Goal: Task Accomplishment & Management: Manage account settings

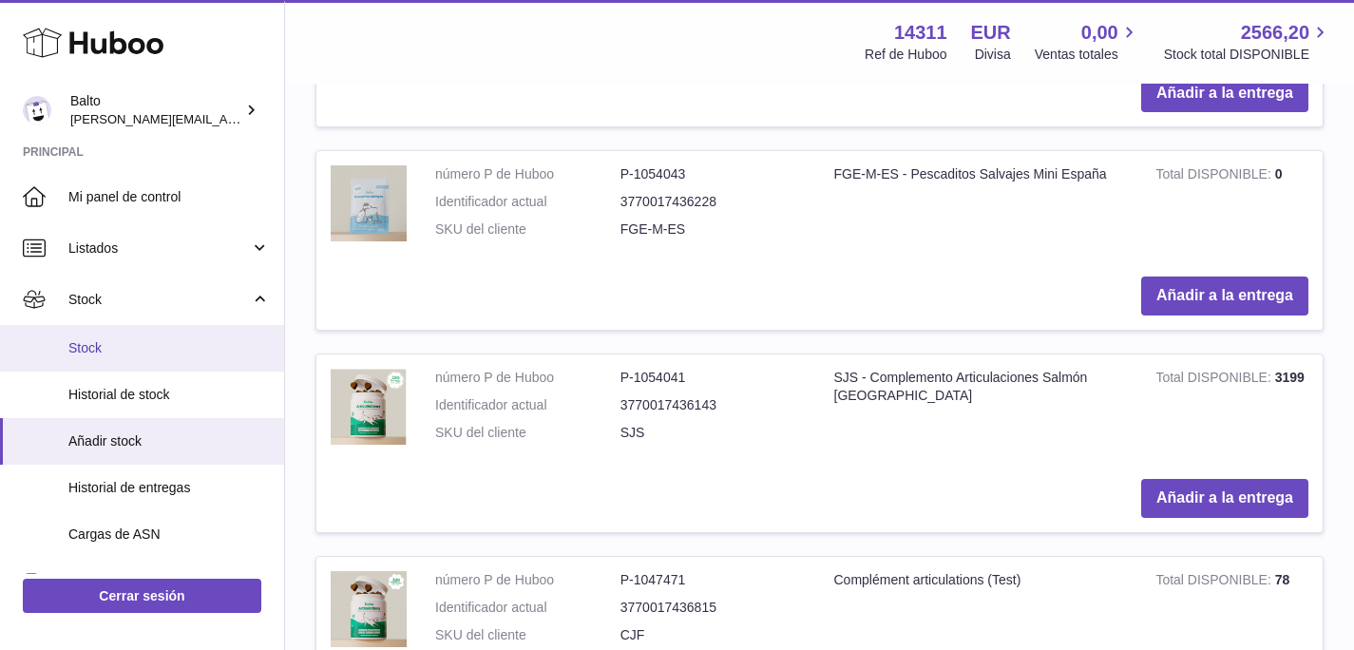
click at [113, 339] on span "Stock" at bounding box center [168, 348] width 201 height 18
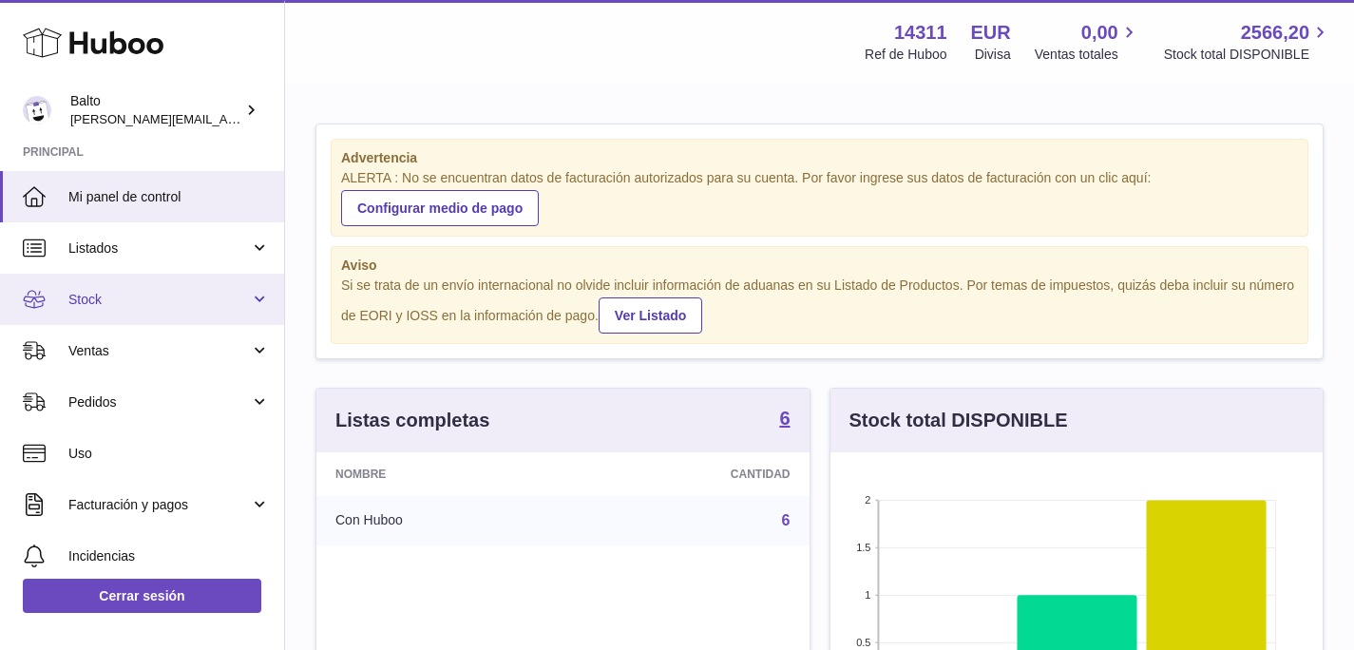
click at [84, 294] on span "Stock" at bounding box center [159, 300] width 182 height 18
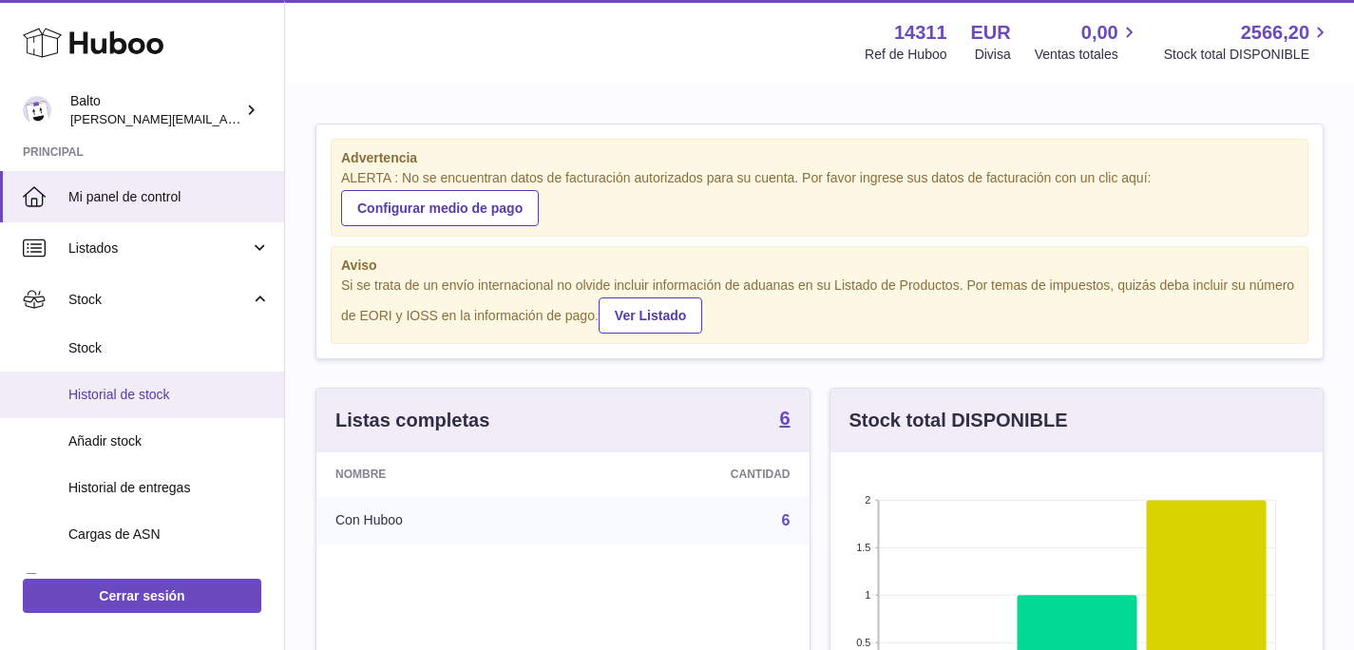
click at [123, 401] on span "Historial de stock" at bounding box center [168, 395] width 201 height 18
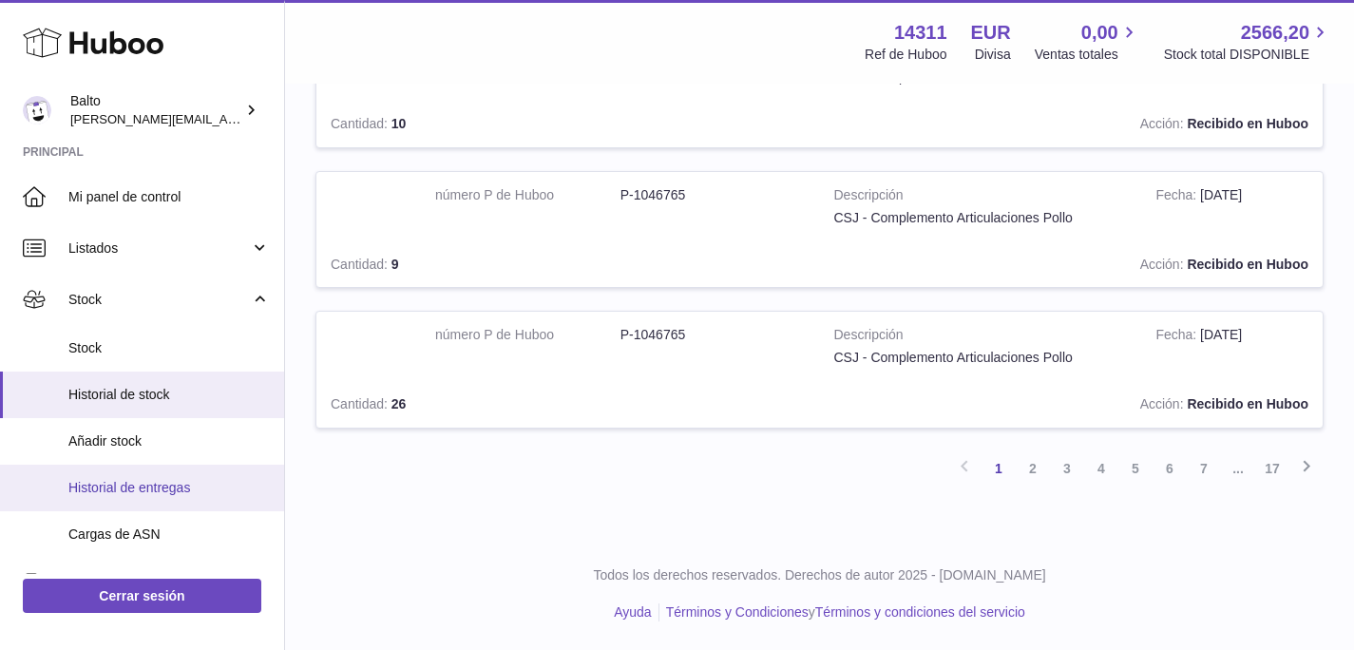
scroll to position [193, 0]
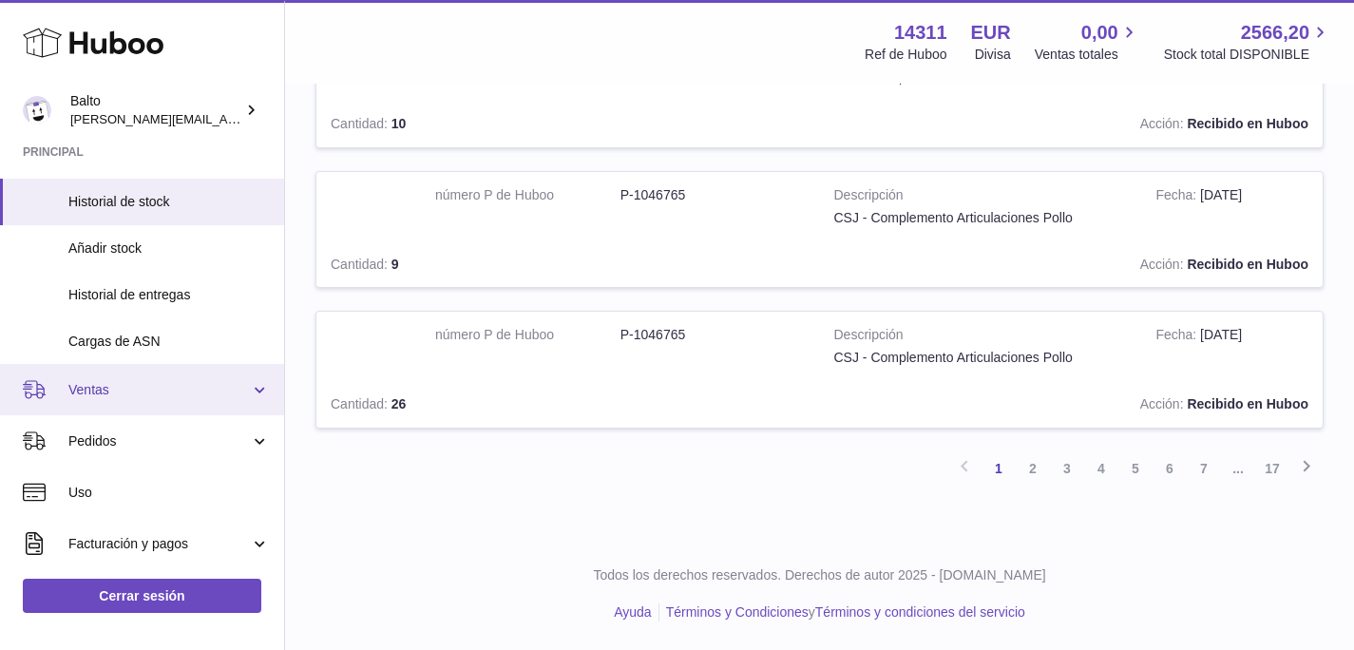
click at [96, 396] on span "Ventas" at bounding box center [159, 390] width 182 height 18
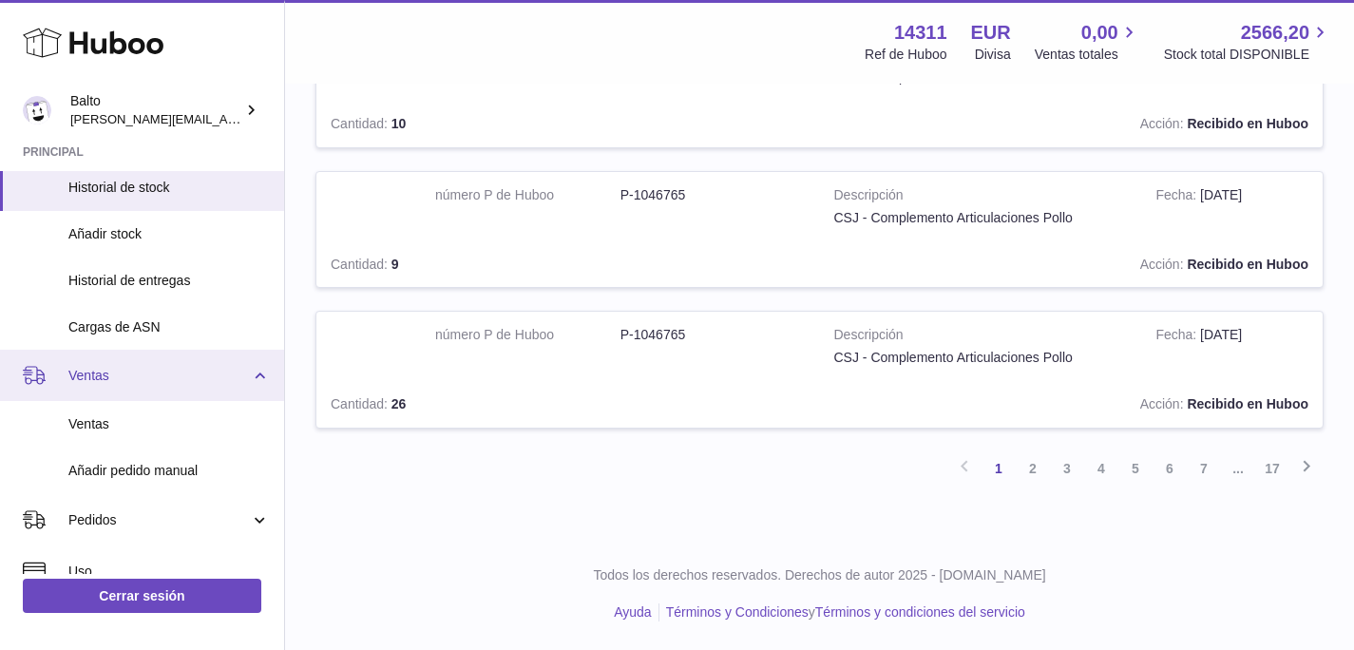
scroll to position [3, 0]
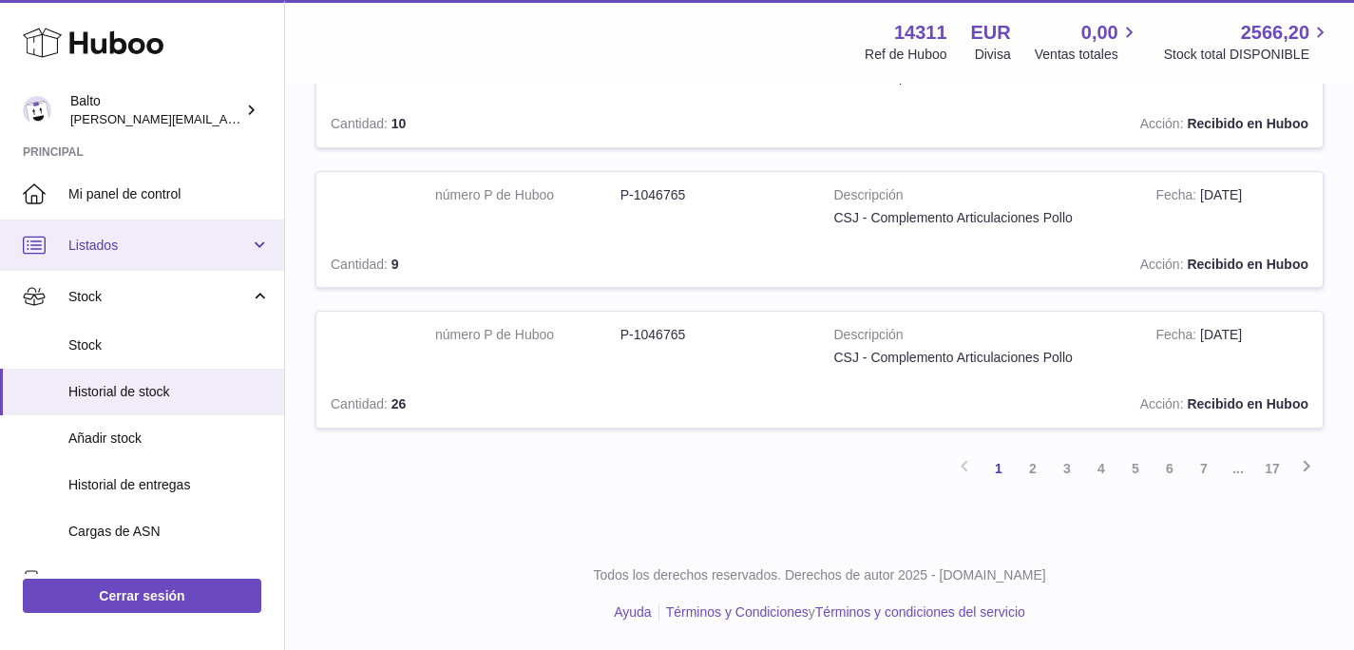
click at [112, 244] on span "Listados" at bounding box center [159, 246] width 182 height 18
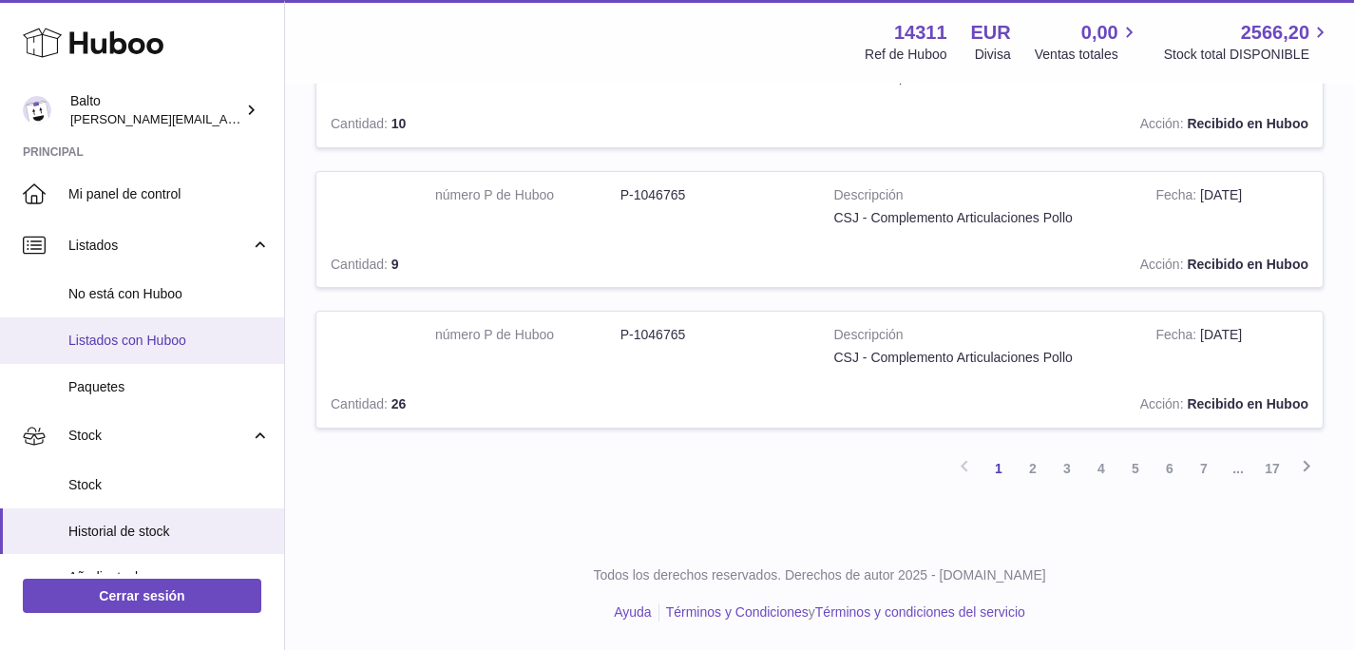
click at [117, 348] on span "Listados con Huboo" at bounding box center [168, 341] width 201 height 18
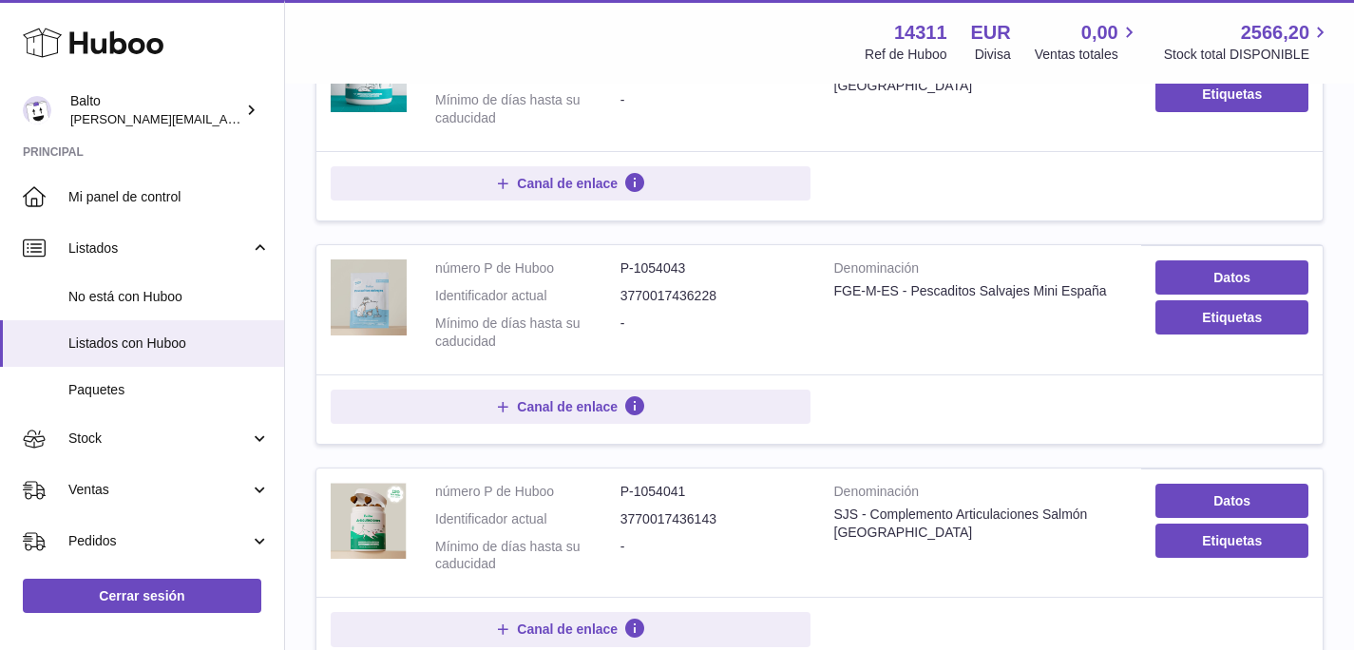
scroll to position [377, 0]
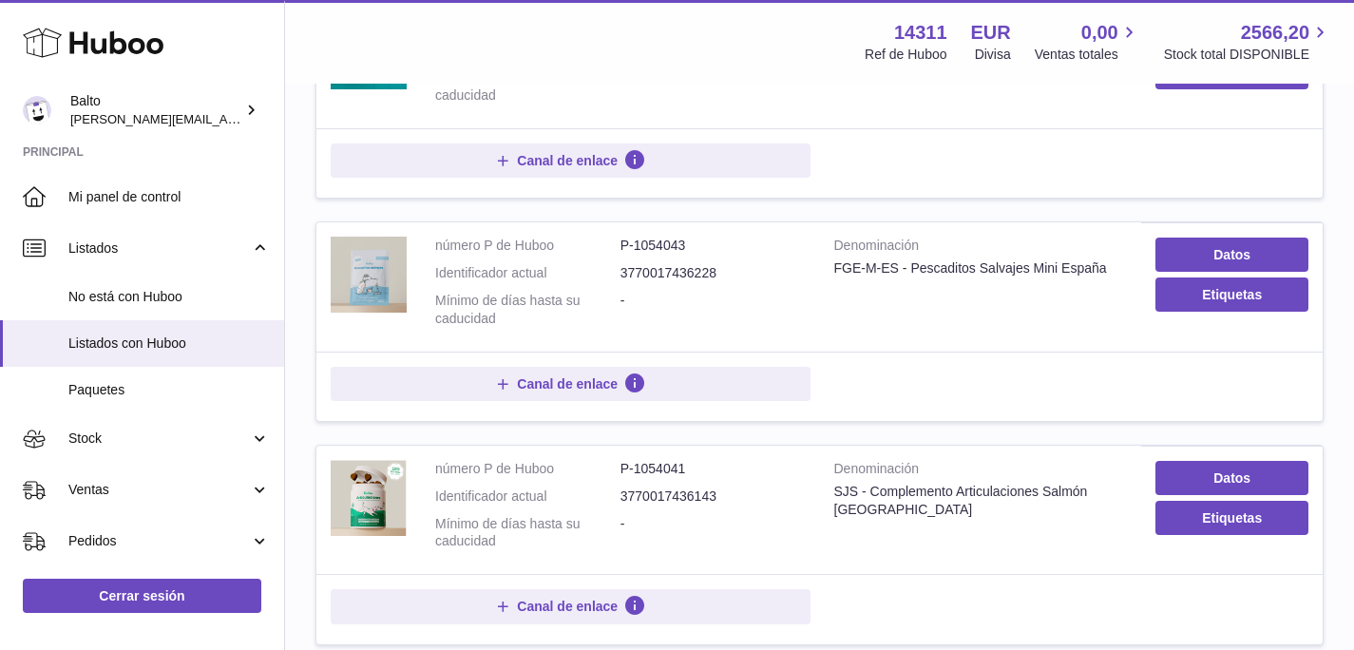
click at [652, 290] on dl "número P de Huboo P-1054043 Identificador actual 3770017436228 Mínimo de días h…" at bounding box center [620, 287] width 371 height 101
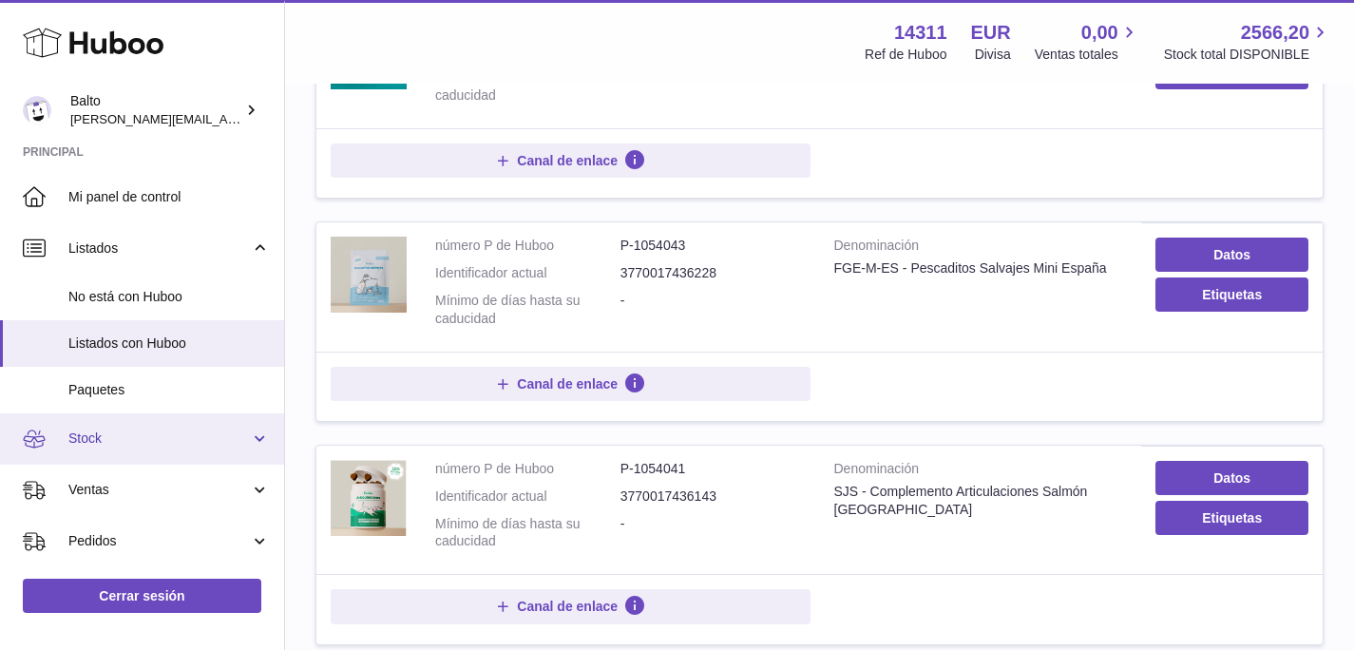
click at [88, 448] on link "Stock" at bounding box center [142, 438] width 284 height 51
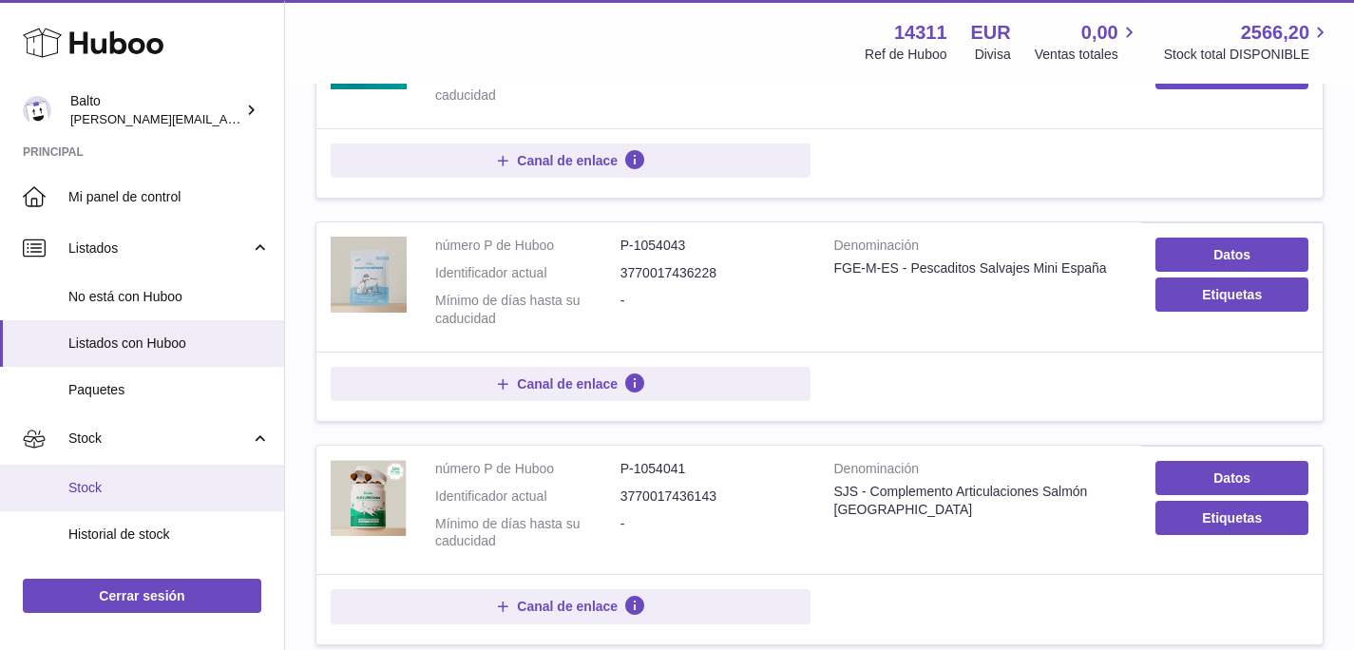
click at [96, 479] on span "Stock" at bounding box center [168, 488] width 201 height 18
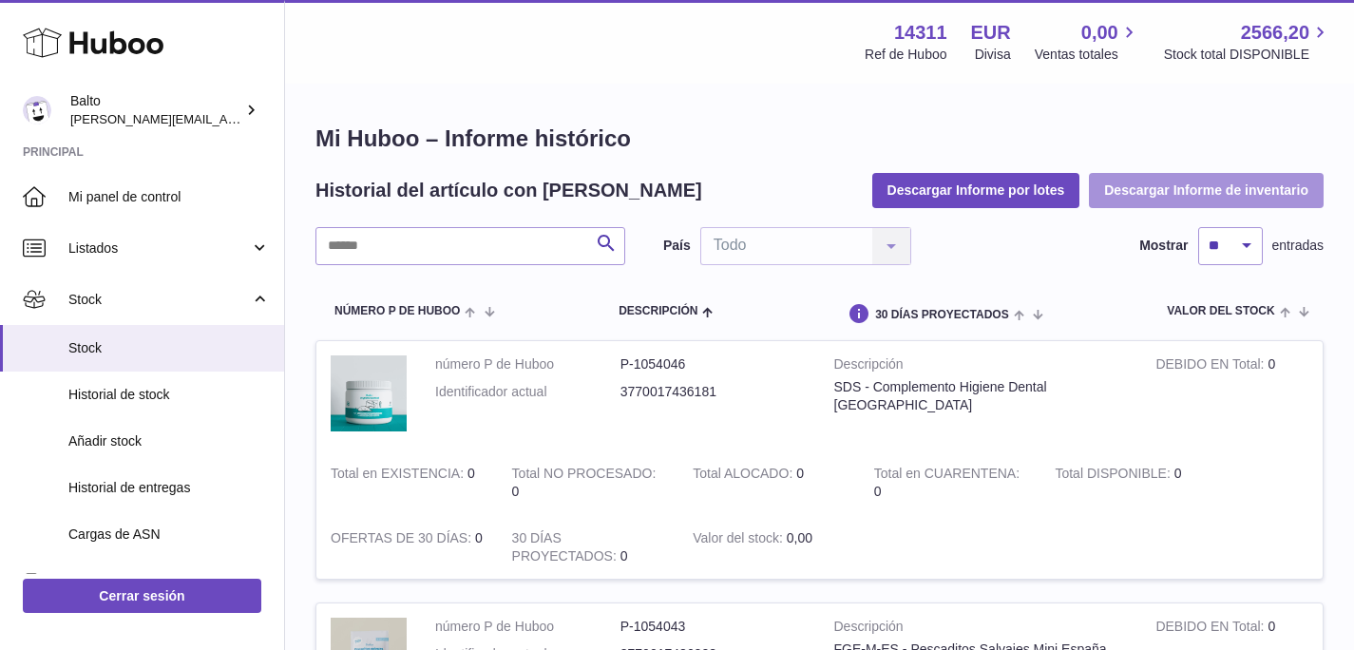
click at [1210, 192] on button "Descargar Informe de inventario" at bounding box center [1206, 190] width 235 height 34
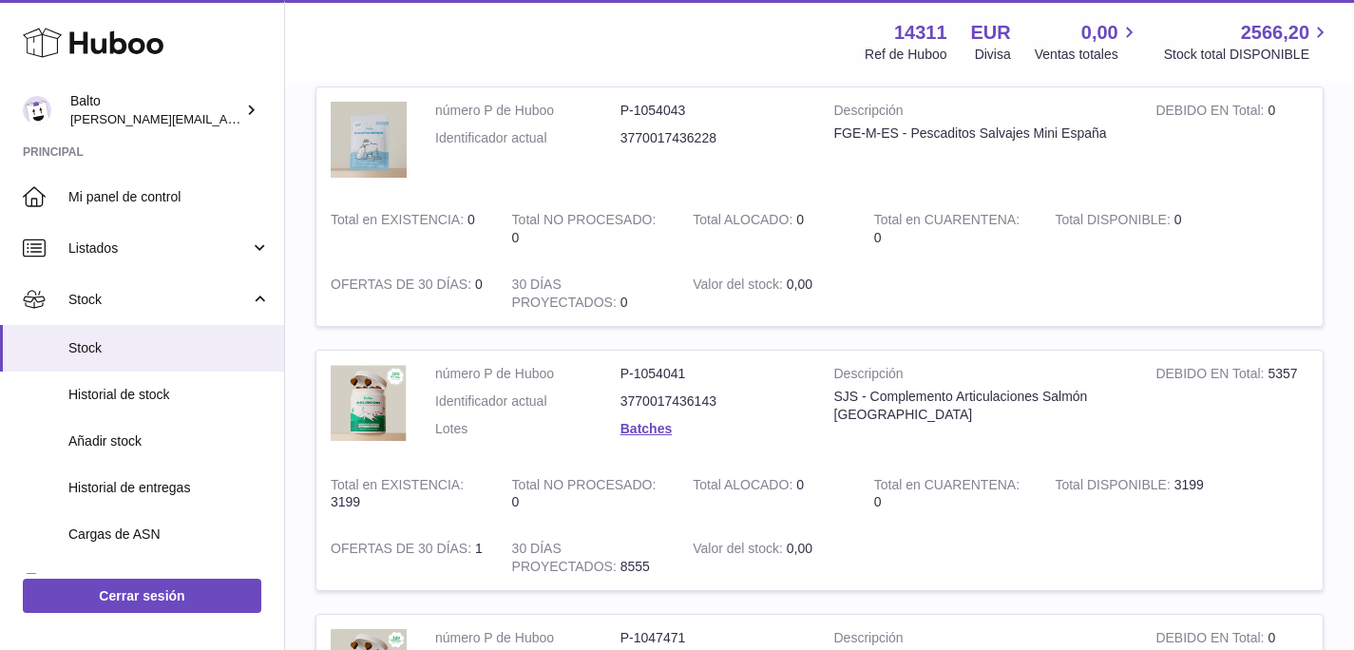
scroll to position [626, 0]
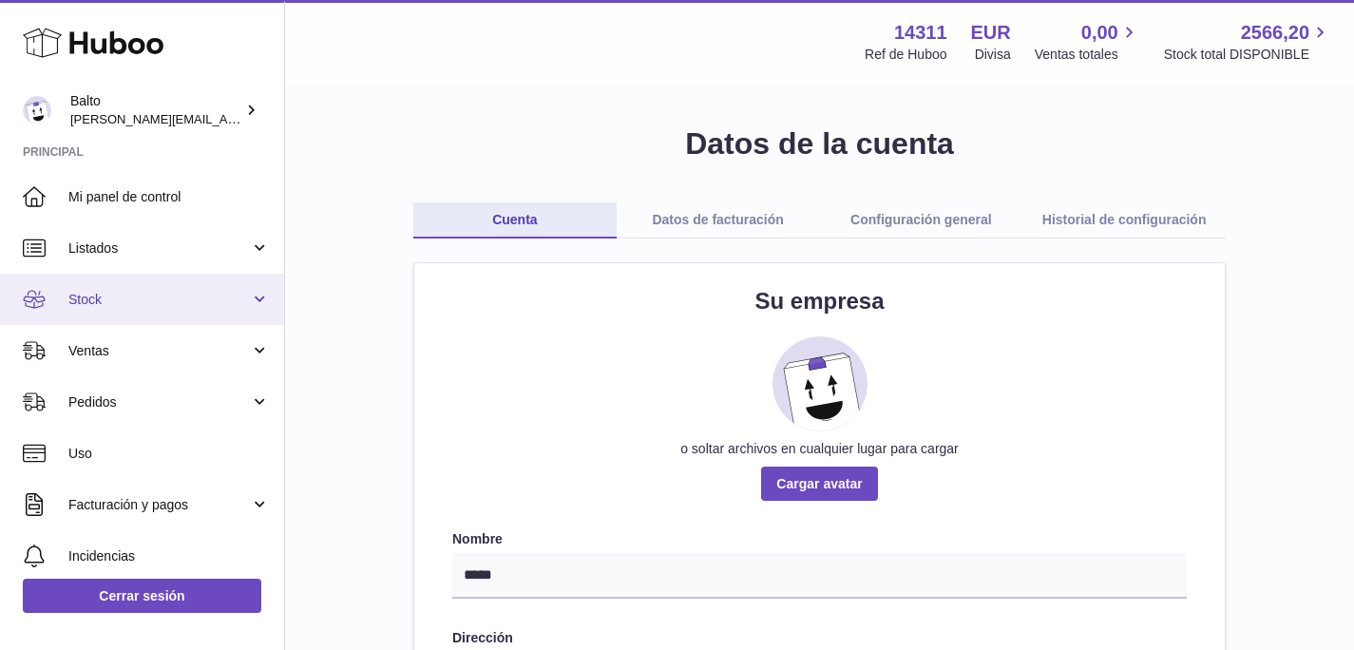
click at [124, 310] on link "Stock" at bounding box center [142, 299] width 284 height 51
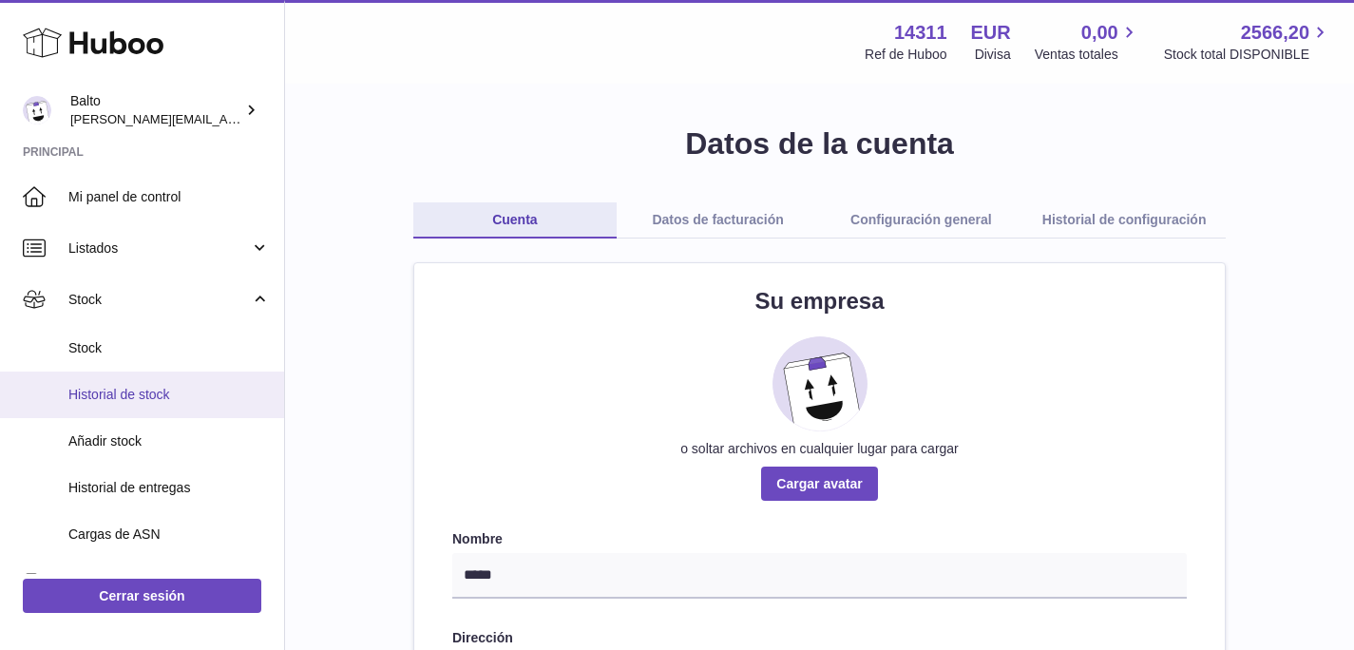
click at [139, 387] on span "Historial de stock" at bounding box center [168, 395] width 201 height 18
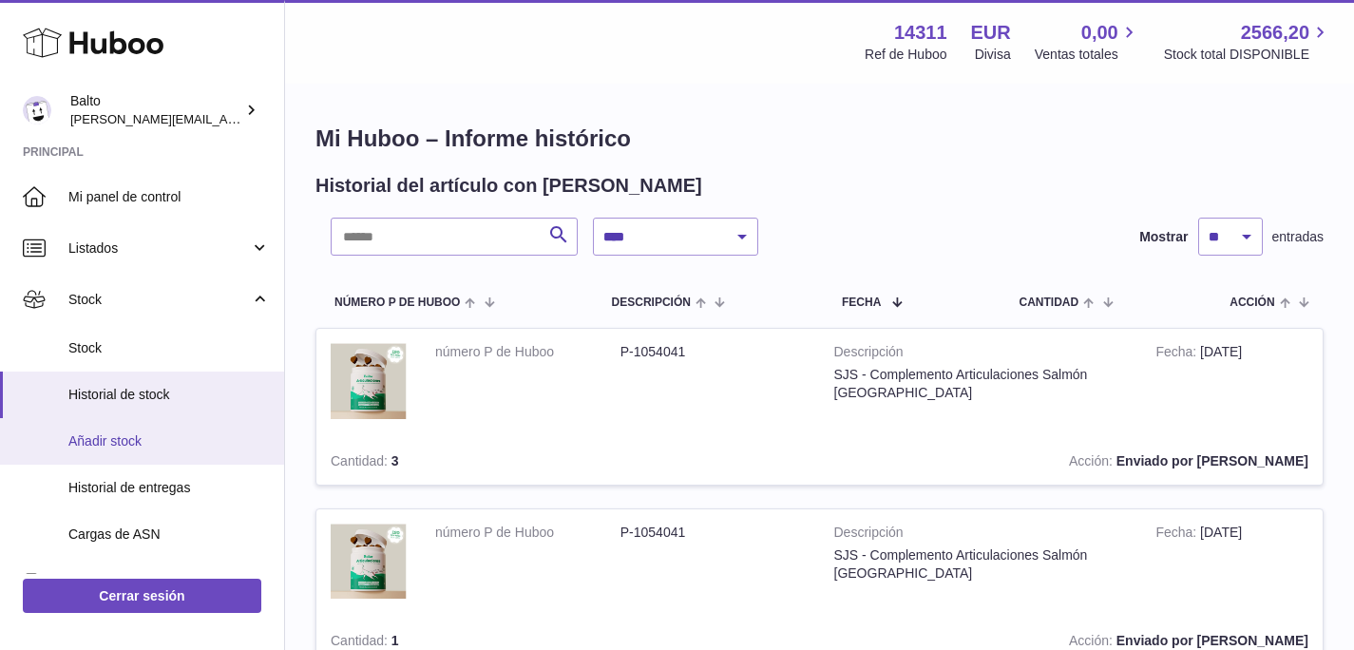
click at [163, 448] on span "Añadir stock" at bounding box center [168, 441] width 201 height 18
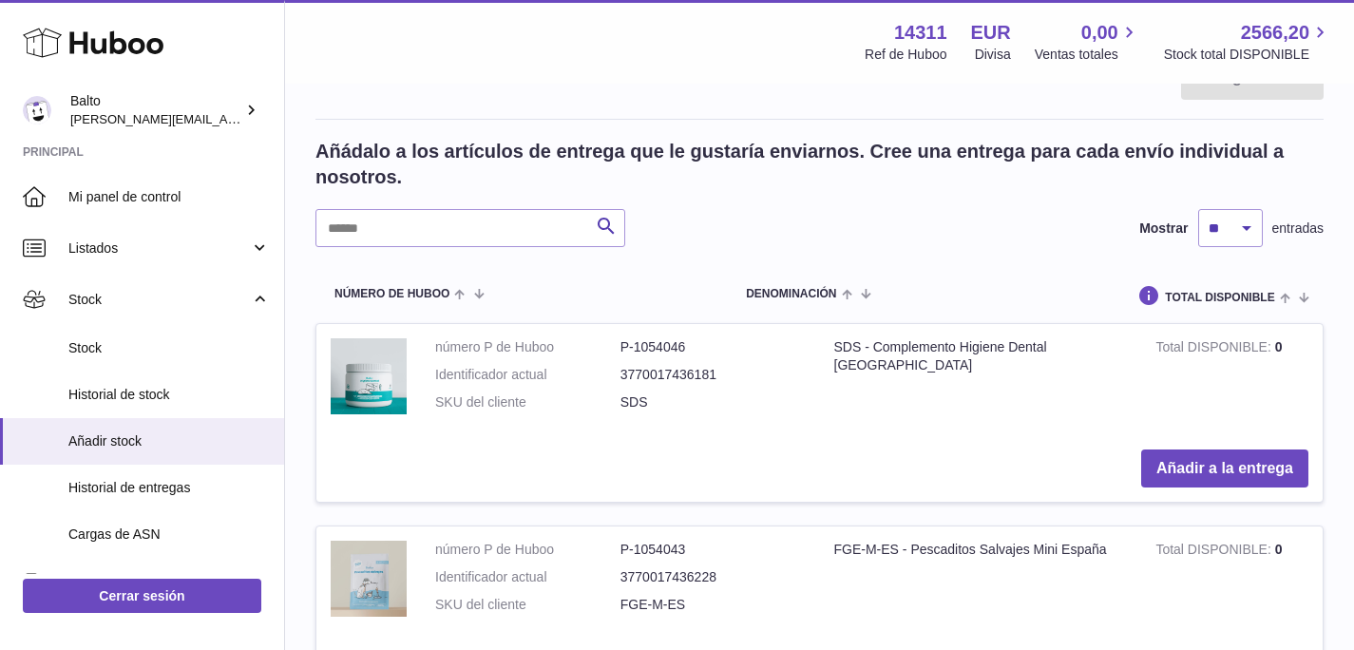
scroll to position [533, 0]
